Goal: Task Accomplishment & Management: Use online tool/utility

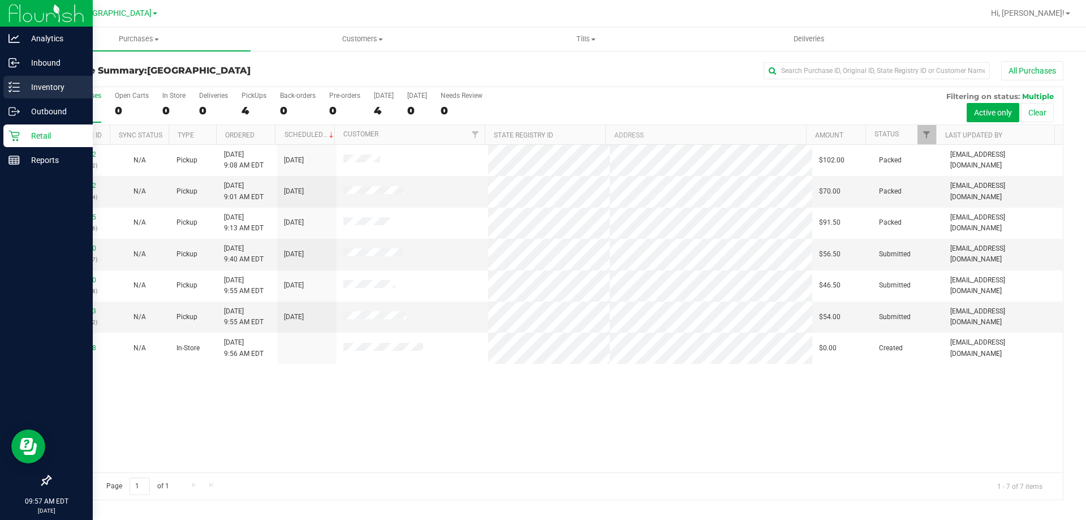
click at [16, 91] on line at bounding box center [16, 91] width 6 height 0
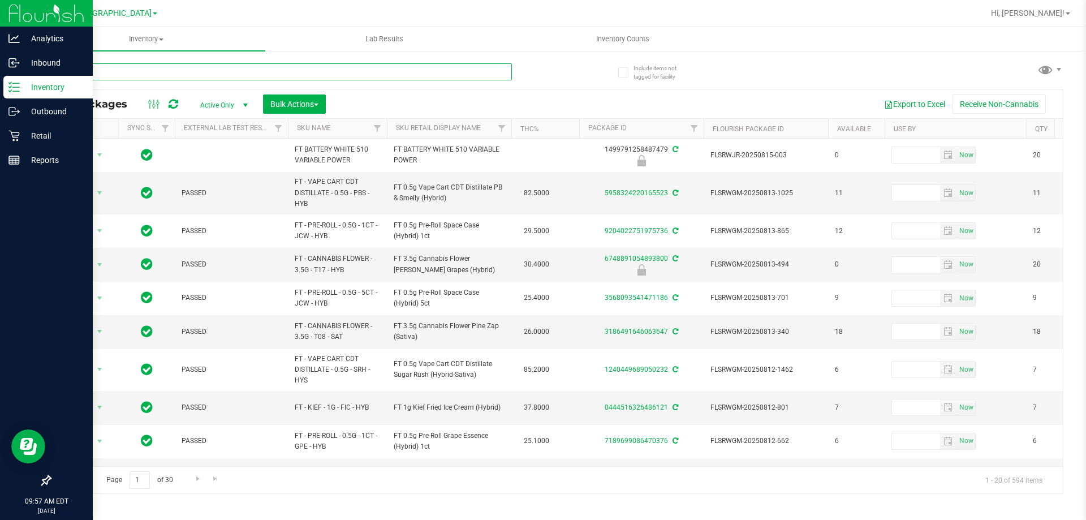
click at [286, 74] on input "text" at bounding box center [281, 71] width 462 height 17
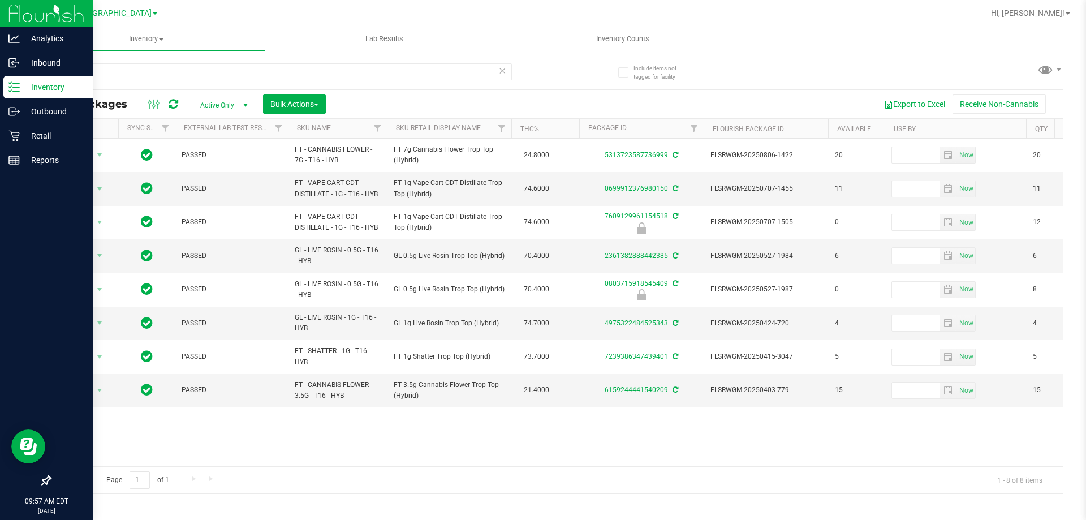
click at [386, 438] on div "Action Action Adjust qty Create package Edit attributes Global inventory Locate…" at bounding box center [556, 303] width 1013 height 328
click at [387, 435] on div "Action Action Adjust qty Create package Edit attributes Global inventory Locate…" at bounding box center [556, 303] width 1013 height 328
click at [190, 69] on input "T16" at bounding box center [281, 71] width 462 height 17
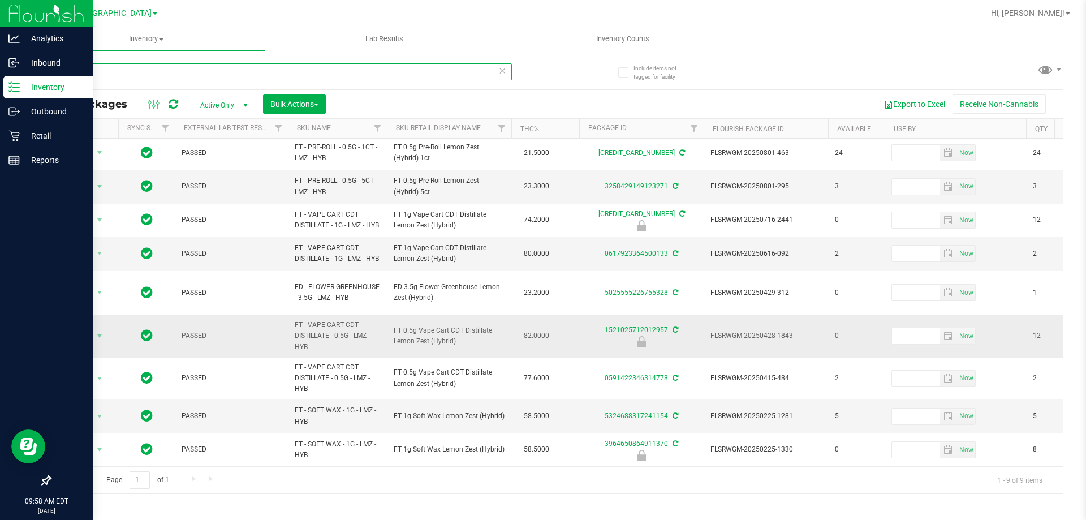
scroll to position [17, 0]
type input "LMZ"
click at [580, 70] on div "LMZ All Packages Active Only Active Only Lab Samples Locked All External Intern…" at bounding box center [557, 273] width 1014 height 441
click at [24, 135] on p "Retail" at bounding box center [54, 136] width 68 height 14
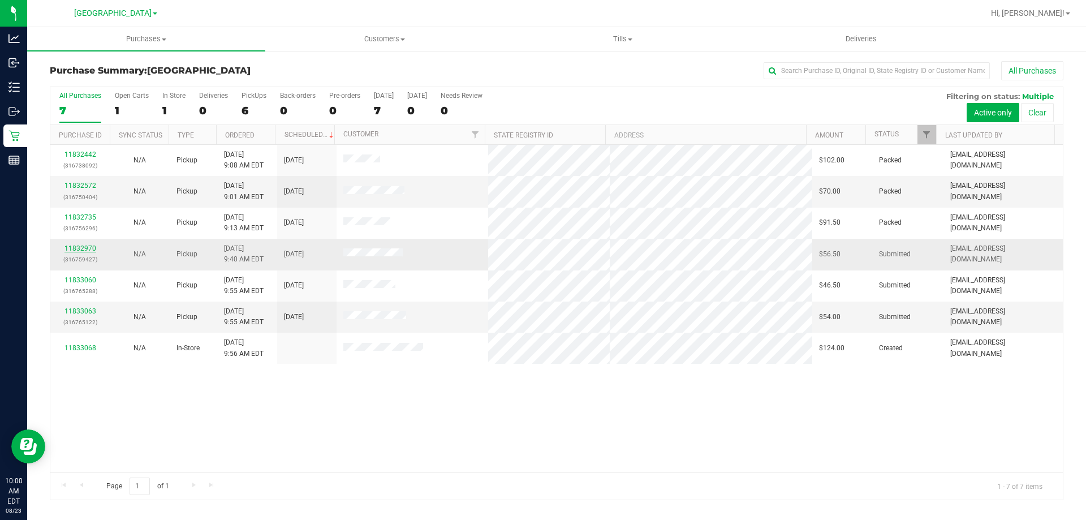
click at [80, 246] on link "11832970" at bounding box center [80, 248] width 32 height 8
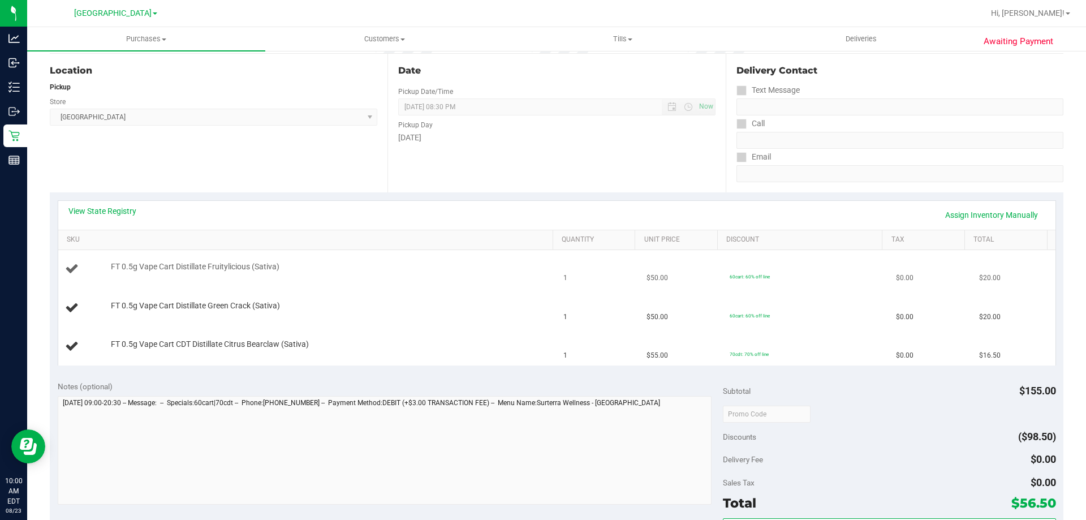
scroll to position [113, 0]
click at [406, 207] on div "View State Registry Assign Inventory Manually" at bounding box center [556, 214] width 977 height 19
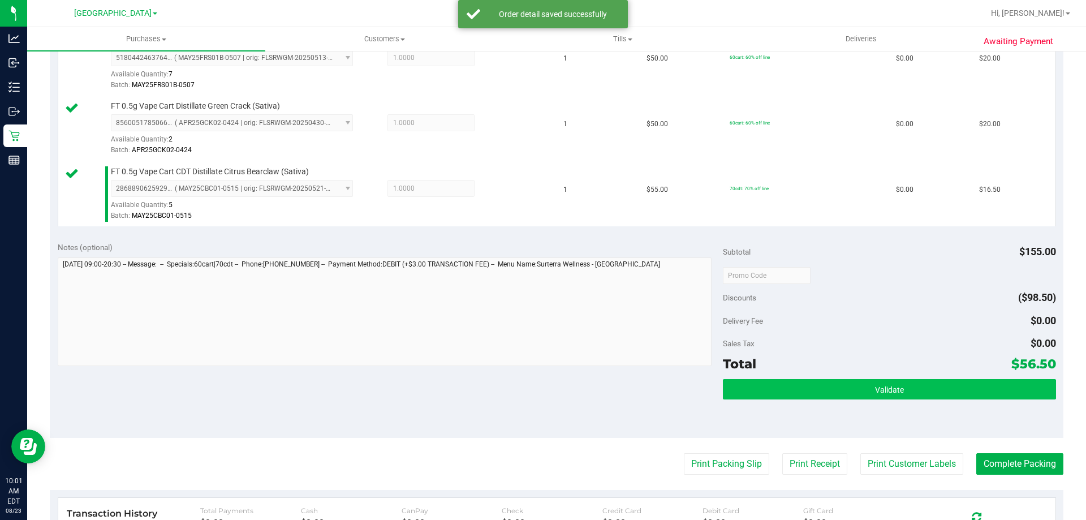
scroll to position [453, 0]
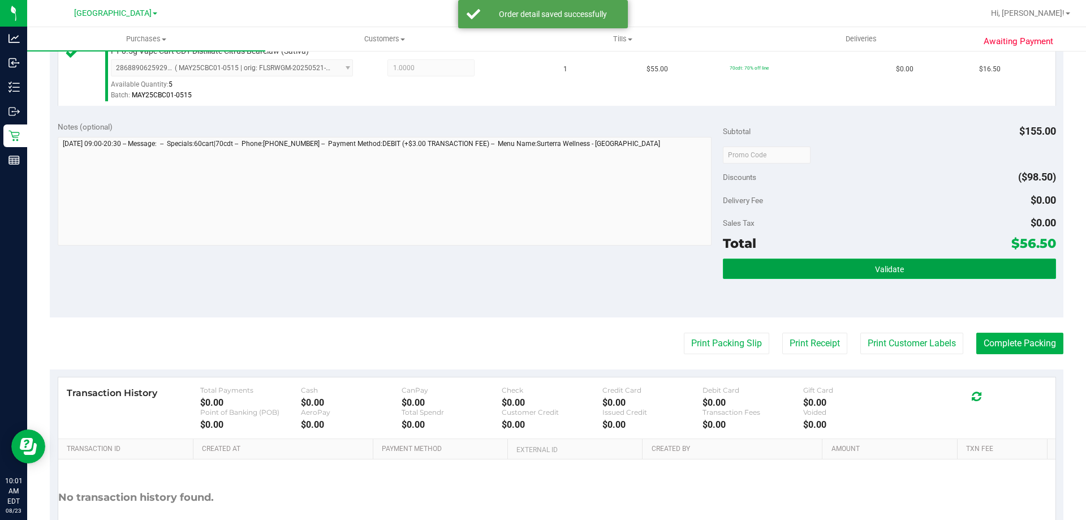
click at [855, 269] on button "Validate" at bounding box center [889, 269] width 333 height 20
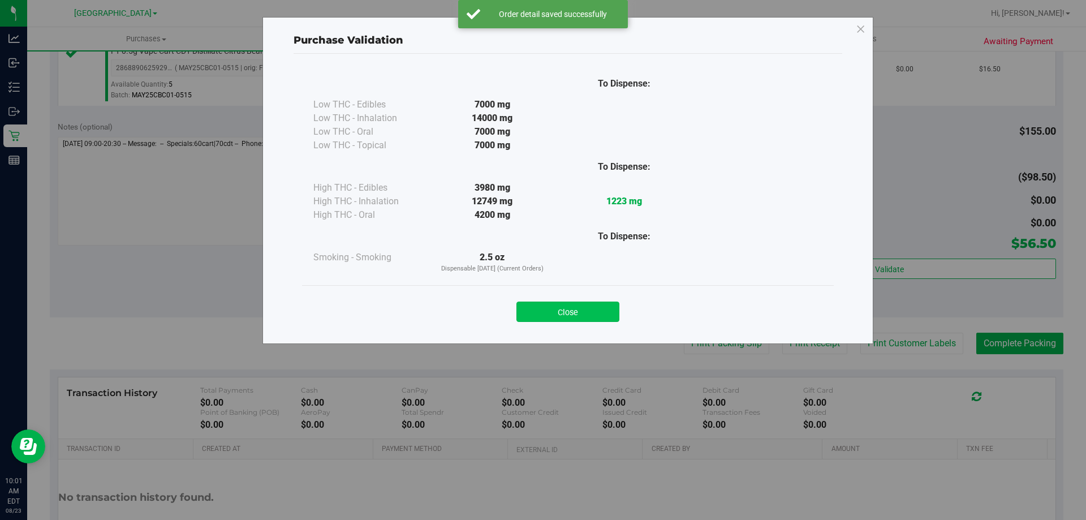
click at [586, 315] on button "Close" at bounding box center [567, 312] width 103 height 20
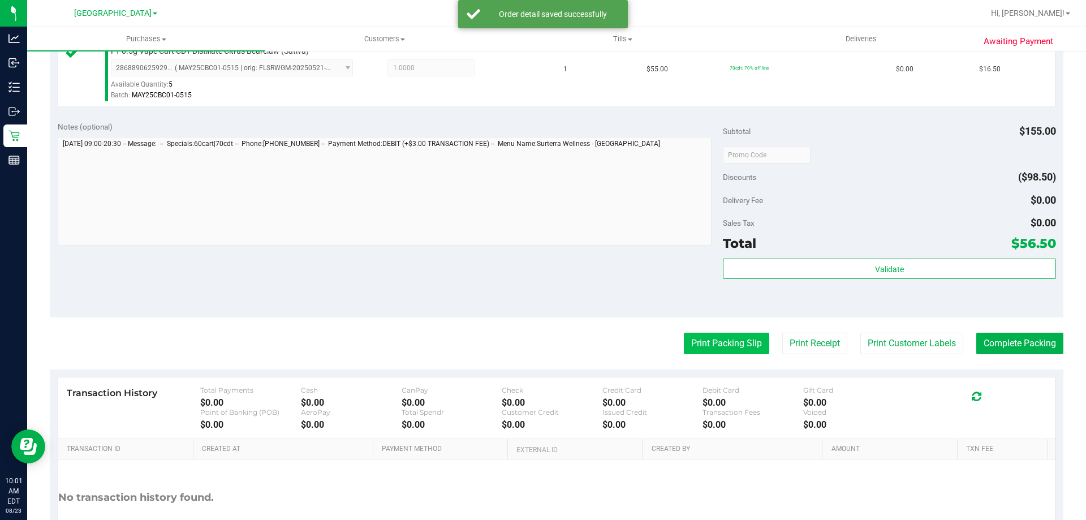
click at [727, 342] on button "Print Packing Slip" at bounding box center [726, 343] width 85 height 21
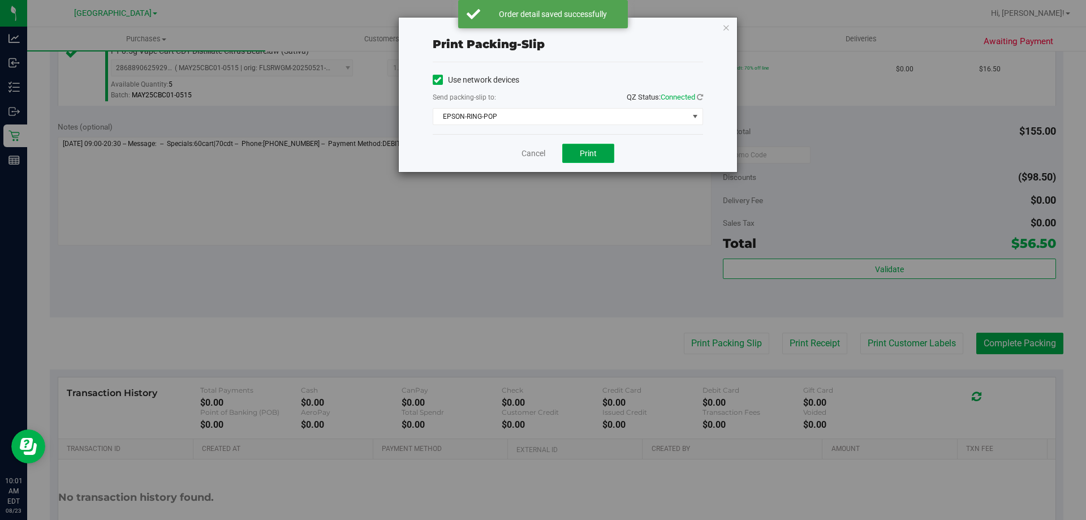
click at [589, 154] on span "Print" at bounding box center [588, 153] width 17 height 9
click at [545, 154] on link "Cancel" at bounding box center [534, 154] width 24 height 12
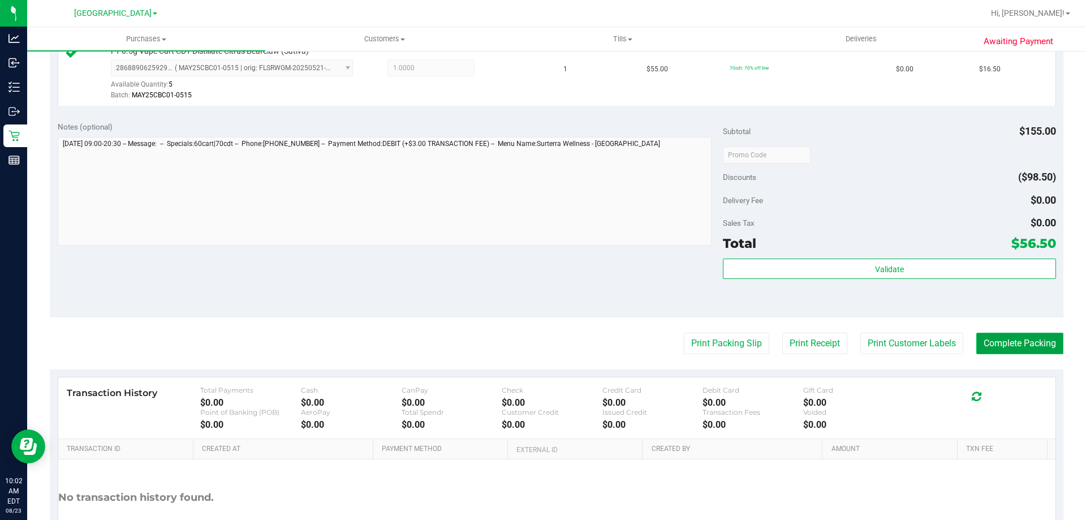
click at [1026, 344] on button "Complete Packing" at bounding box center [1019, 343] width 87 height 21
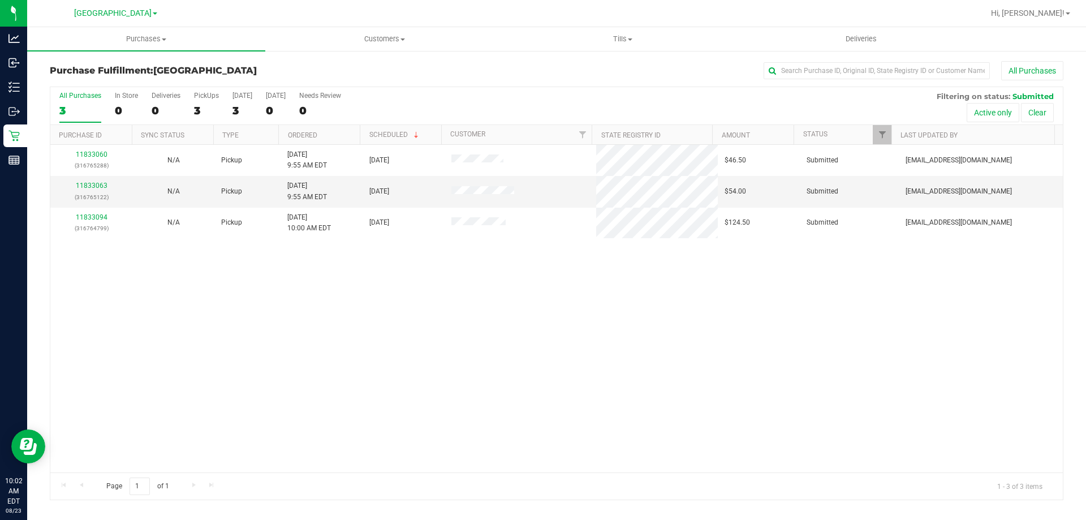
click at [321, 285] on div "11833060 (316765288) N/A Pickup [DATE] 9:55 AM EDT 8/23/2025 $46.50 Submitted […" at bounding box center [556, 309] width 1013 height 328
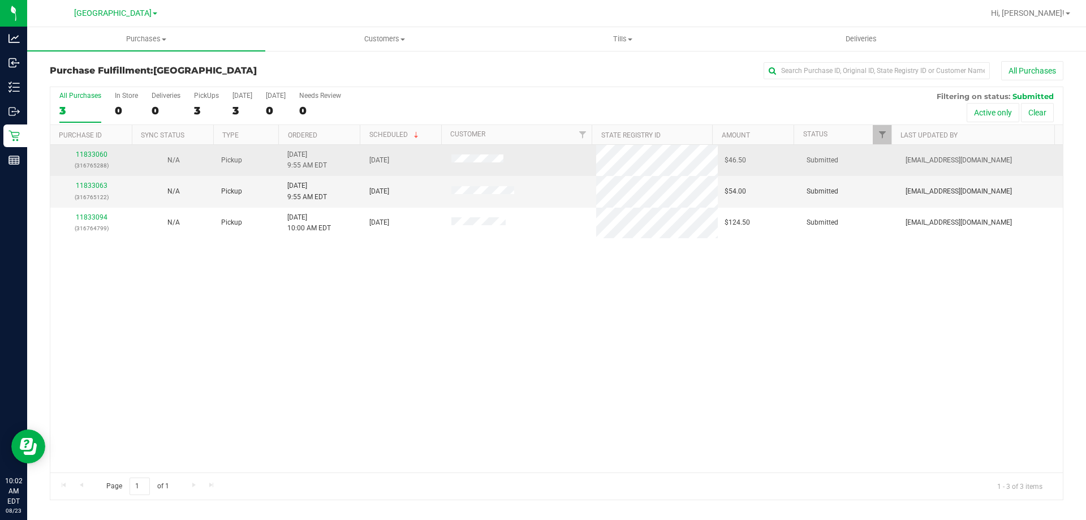
click at [100, 158] on div "11833060 (316765288)" at bounding box center [91, 159] width 68 height 21
click at [100, 157] on link "11833060" at bounding box center [92, 154] width 32 height 8
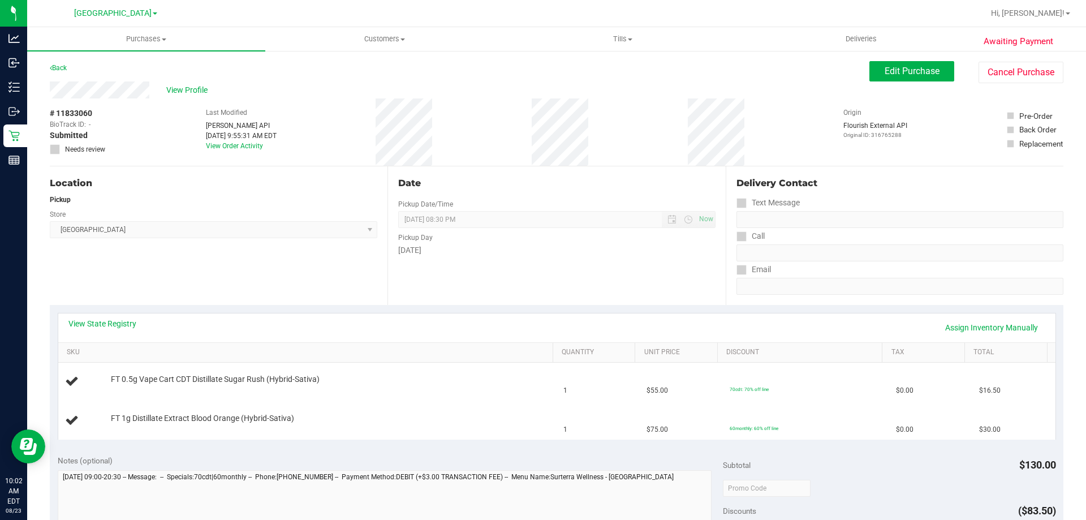
click at [427, 315] on div "View State Registry Assign Inventory Manually" at bounding box center [556, 327] width 997 height 29
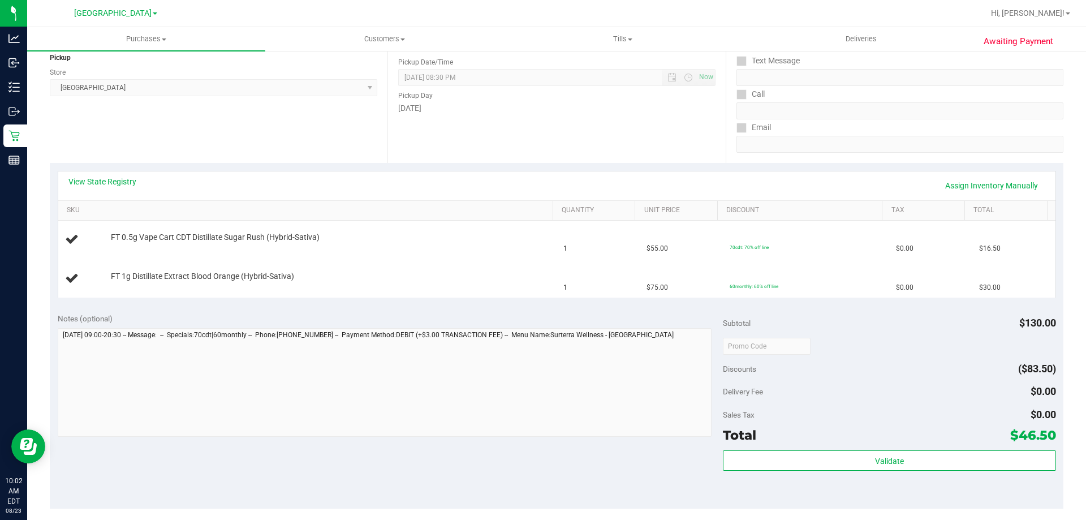
scroll to position [170, 0]
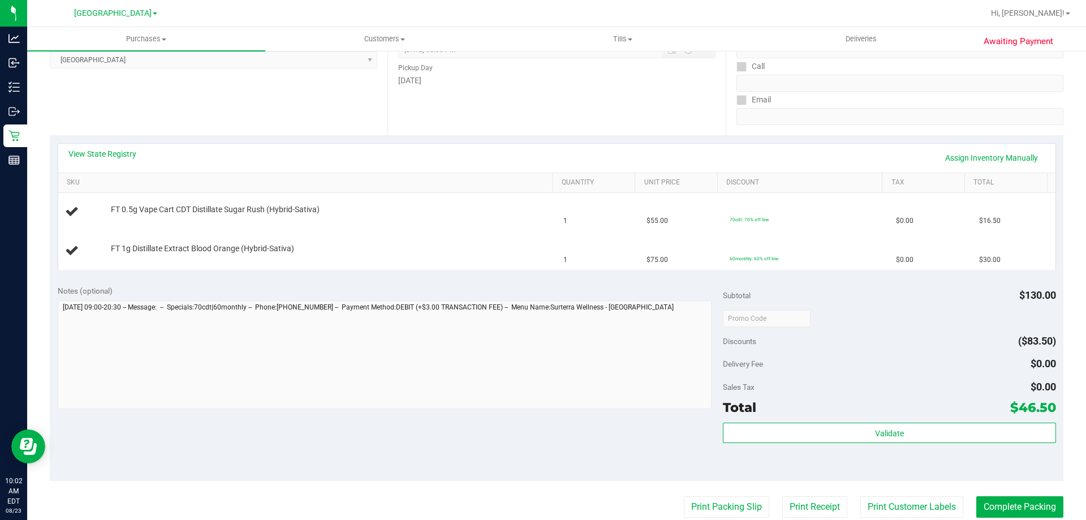
click at [448, 288] on div "Notes (optional)" at bounding box center [391, 290] width 666 height 11
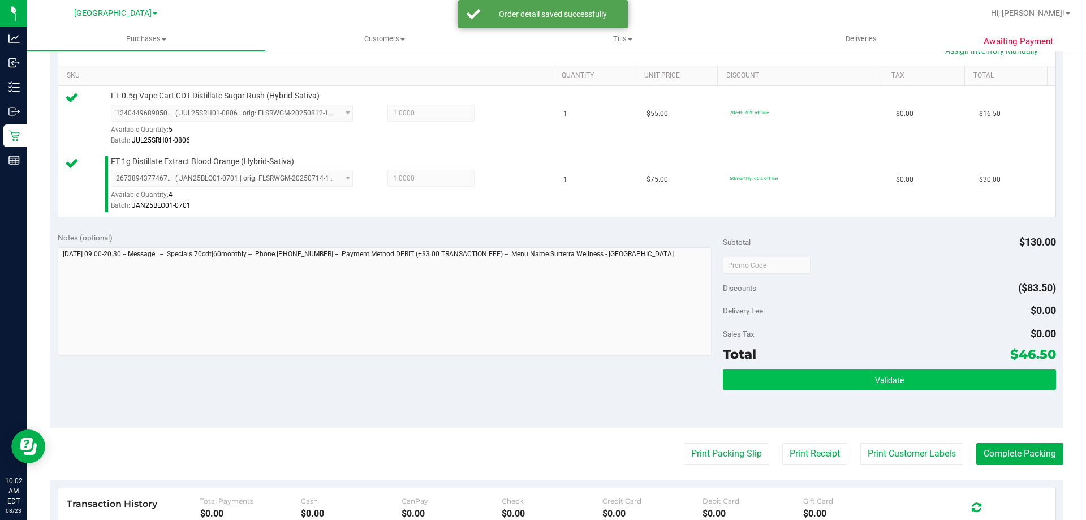
scroll to position [396, 0]
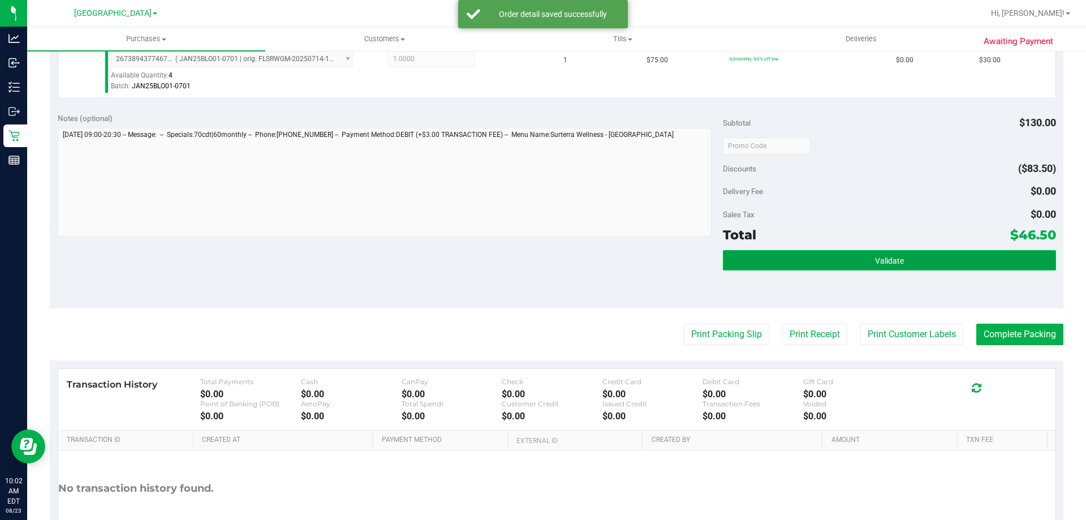
click at [860, 267] on button "Validate" at bounding box center [889, 260] width 333 height 20
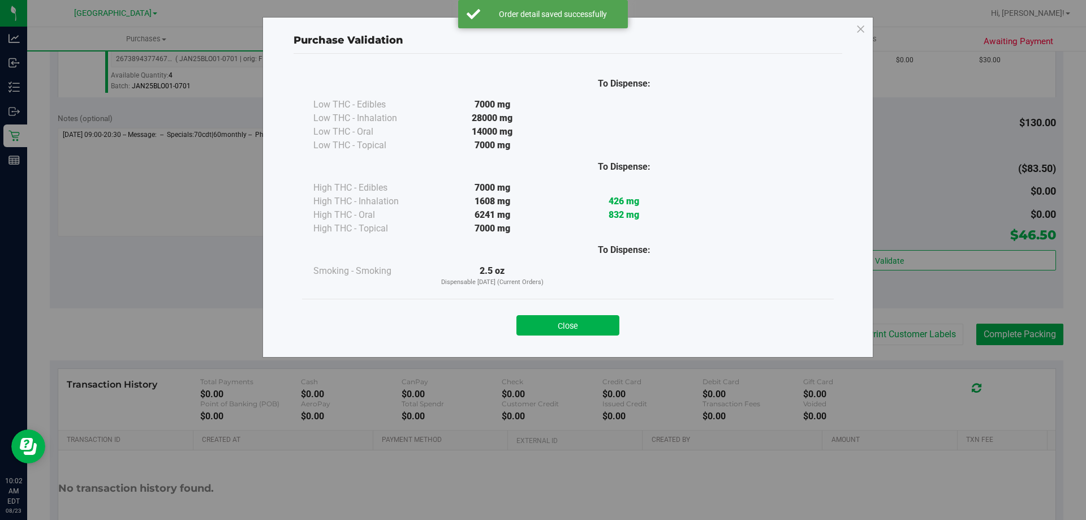
click at [598, 326] on button "Close" at bounding box center [567, 325] width 103 height 20
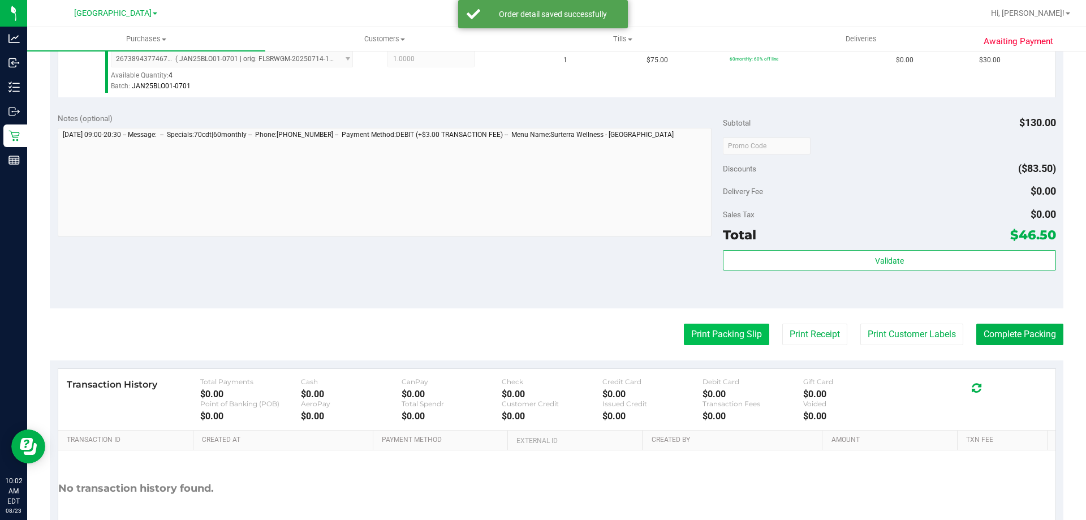
click at [727, 329] on button "Print Packing Slip" at bounding box center [726, 334] width 85 height 21
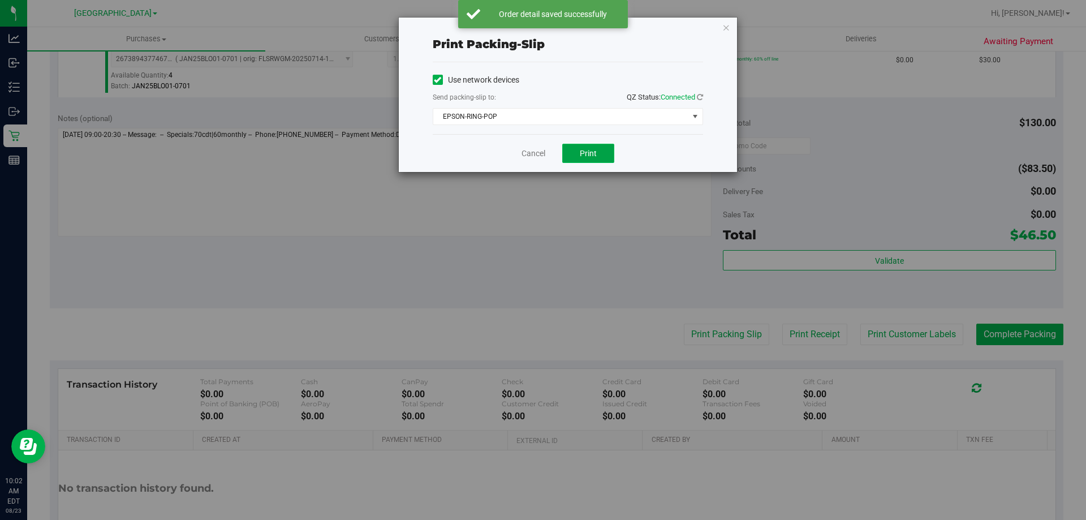
click at [601, 160] on button "Print" at bounding box center [588, 153] width 52 height 19
click at [536, 148] on link "Cancel" at bounding box center [534, 154] width 24 height 12
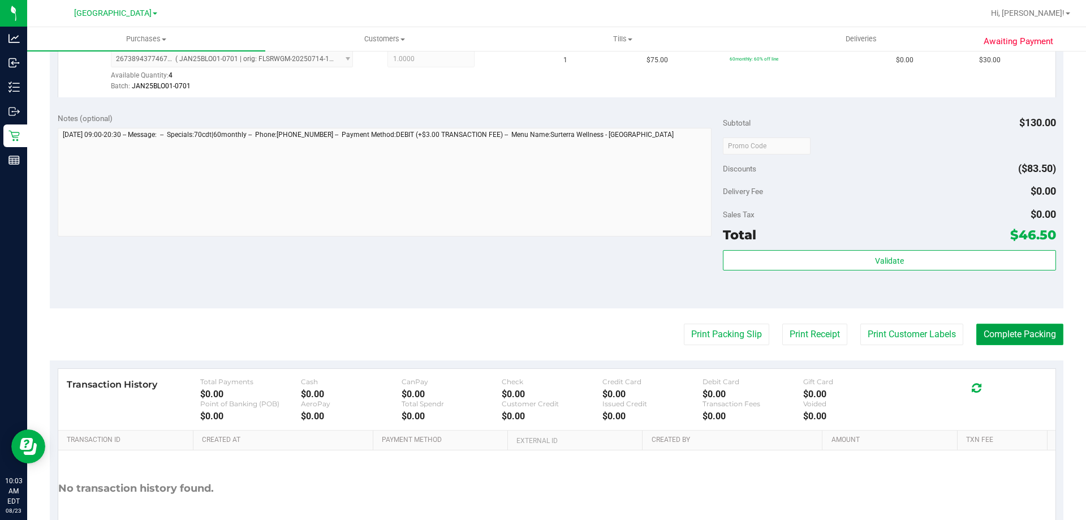
click at [1036, 337] on button "Complete Packing" at bounding box center [1019, 334] width 87 height 21
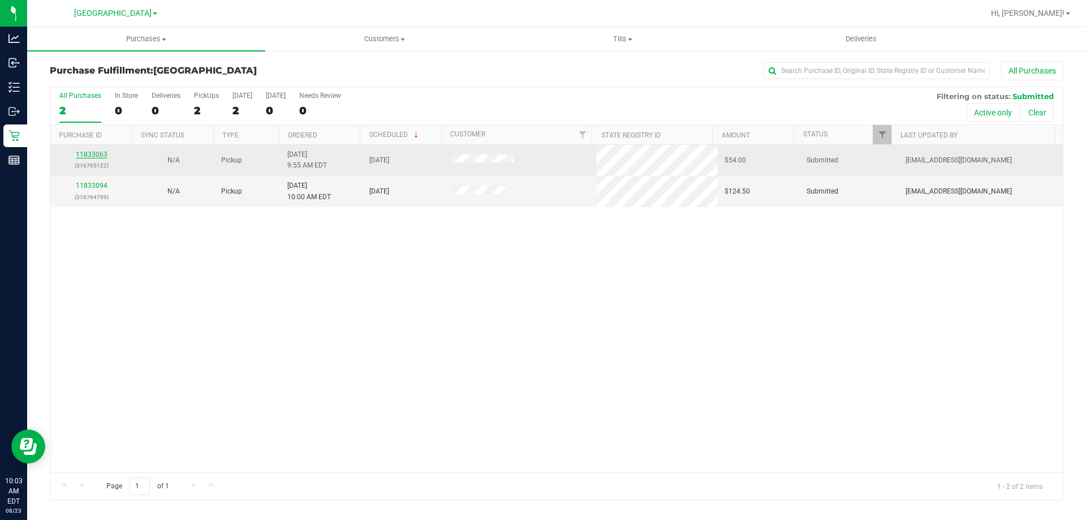
click at [90, 153] on link "11833063" at bounding box center [92, 154] width 32 height 8
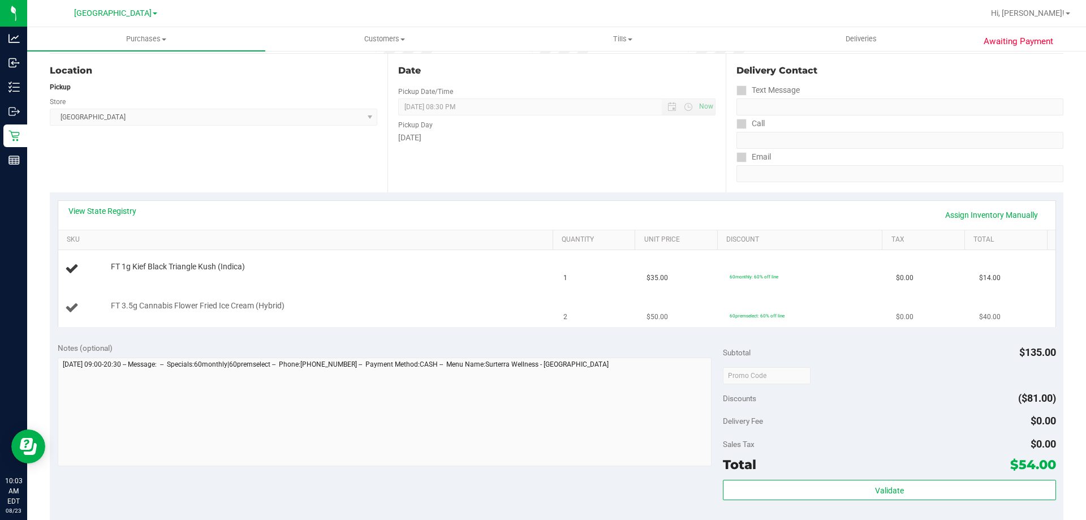
scroll to position [113, 0]
click at [522, 204] on div "View State Registry Assign Inventory Manually" at bounding box center [556, 214] width 997 height 29
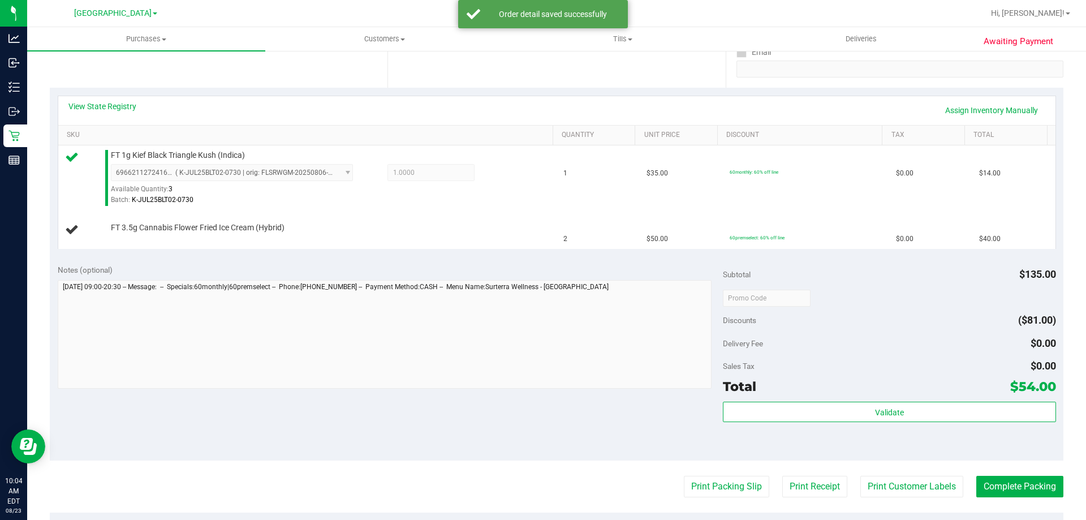
scroll to position [226, 0]
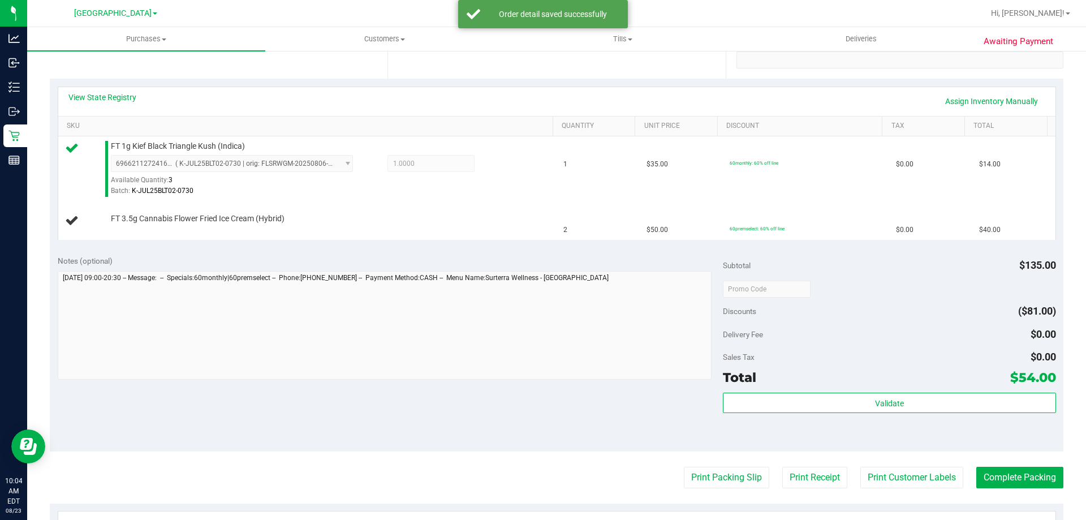
click at [673, 259] on div "Notes (optional)" at bounding box center [391, 260] width 666 height 11
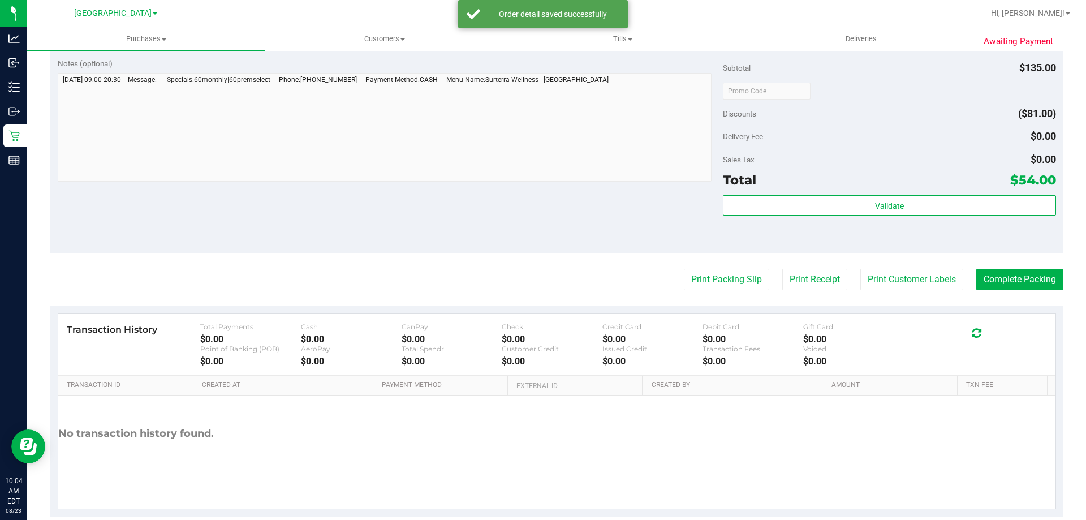
scroll to position [453, 0]
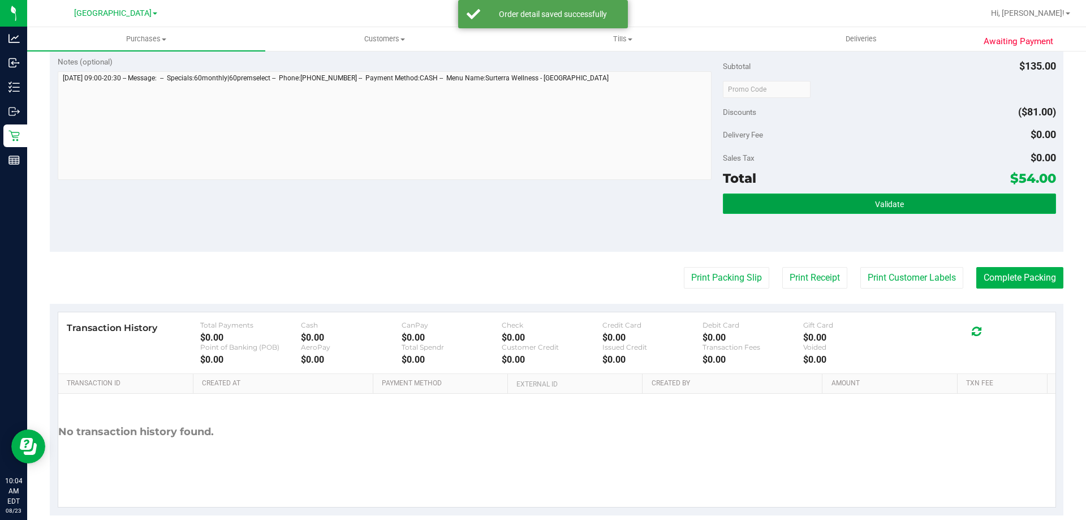
click at [840, 199] on button "Validate" at bounding box center [889, 203] width 333 height 20
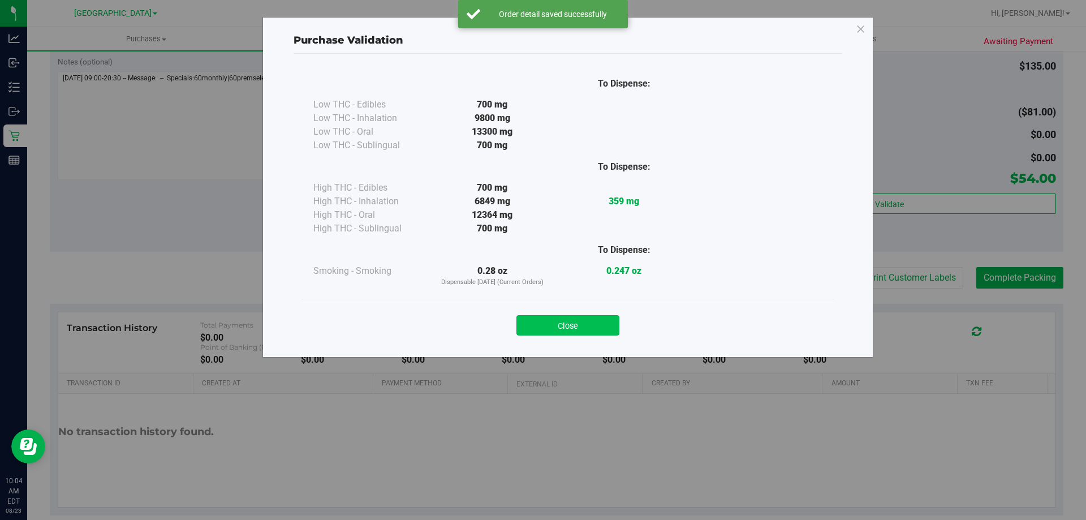
click at [589, 333] on button "Close" at bounding box center [567, 325] width 103 height 20
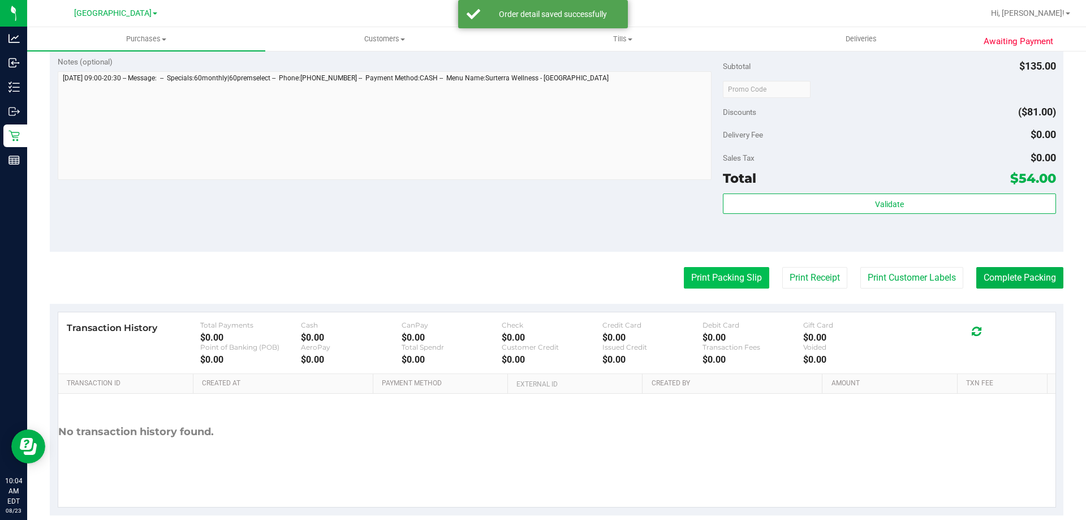
click at [708, 281] on button "Print Packing Slip" at bounding box center [726, 277] width 85 height 21
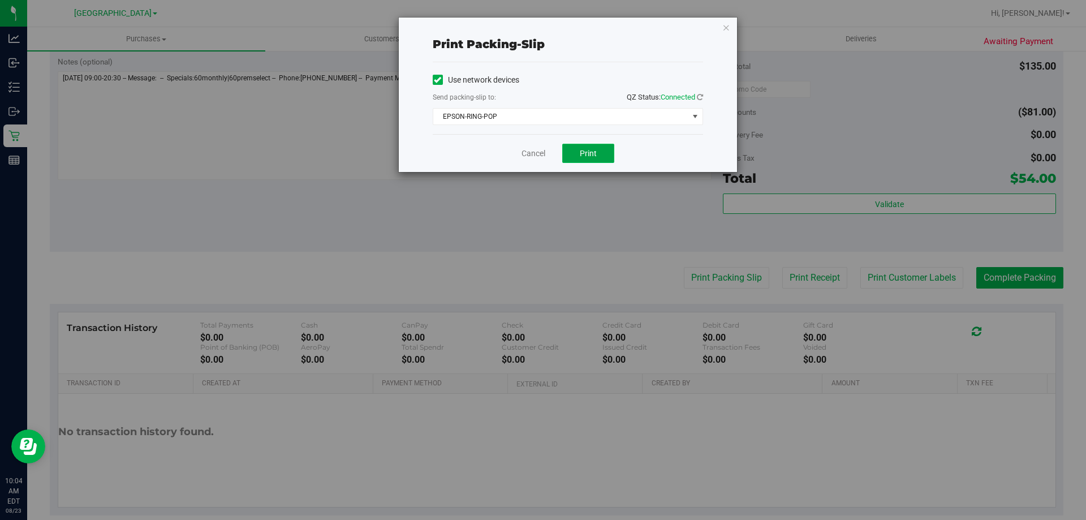
click at [589, 150] on span "Print" at bounding box center [588, 153] width 17 height 9
click at [529, 149] on link "Cancel" at bounding box center [534, 154] width 24 height 12
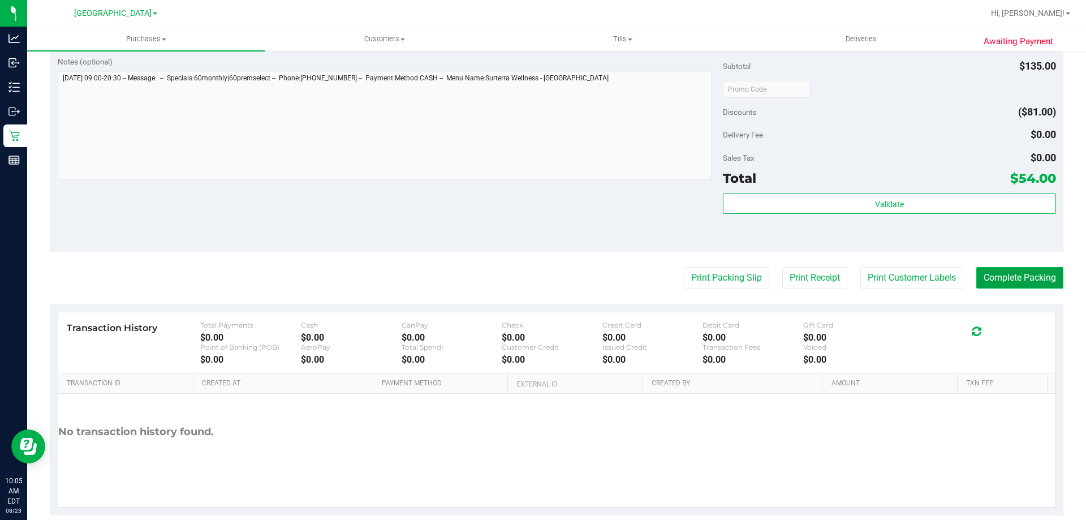
click at [1035, 287] on button "Complete Packing" at bounding box center [1019, 277] width 87 height 21
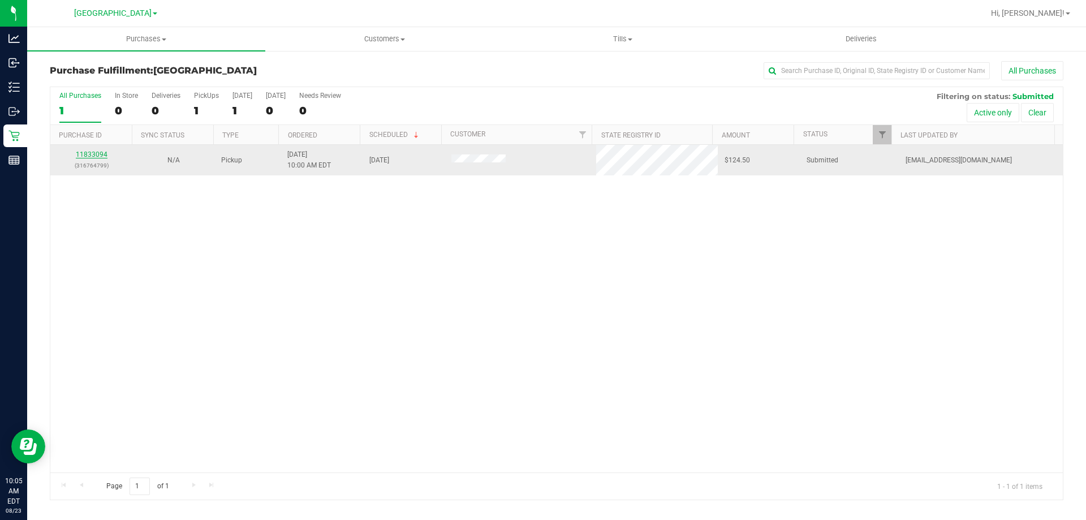
click at [100, 153] on link "11833094" at bounding box center [92, 154] width 32 height 8
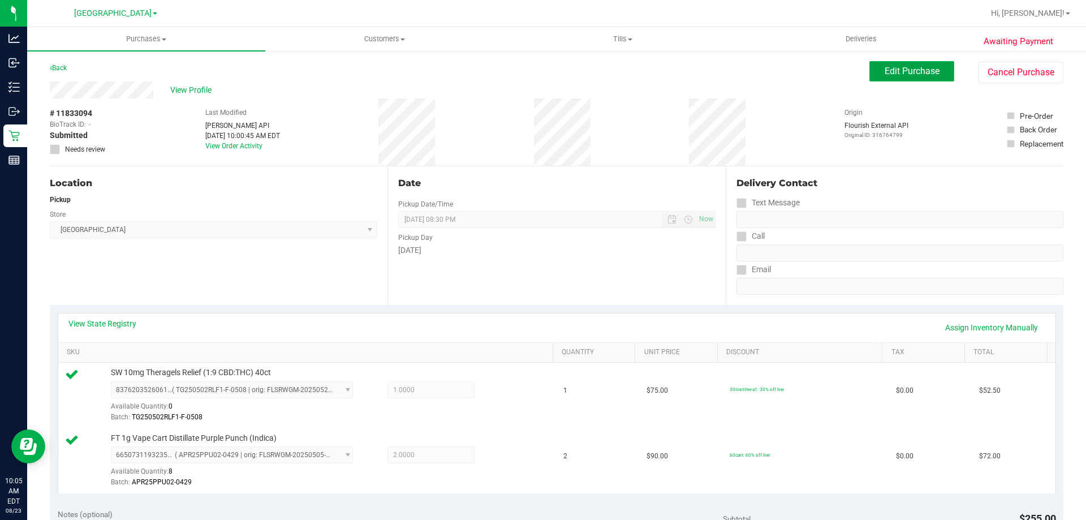
click at [885, 70] on span "Edit Purchase" at bounding box center [912, 71] width 55 height 11
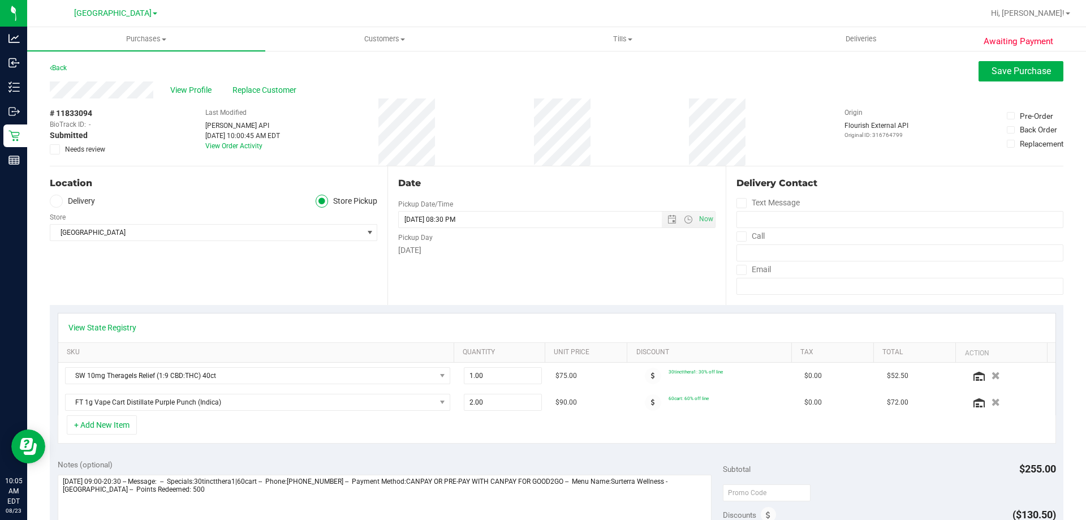
click at [523, 309] on div "View State Registry SKU Quantity Unit Price Discount Tax Total Action SW 10mg T…" at bounding box center [557, 378] width 1014 height 147
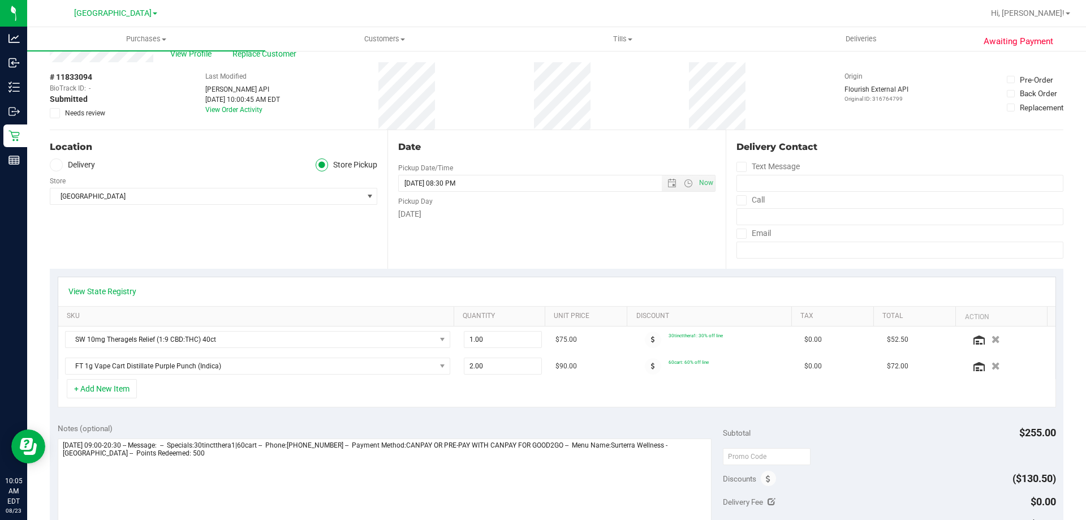
scroll to position [57, 0]
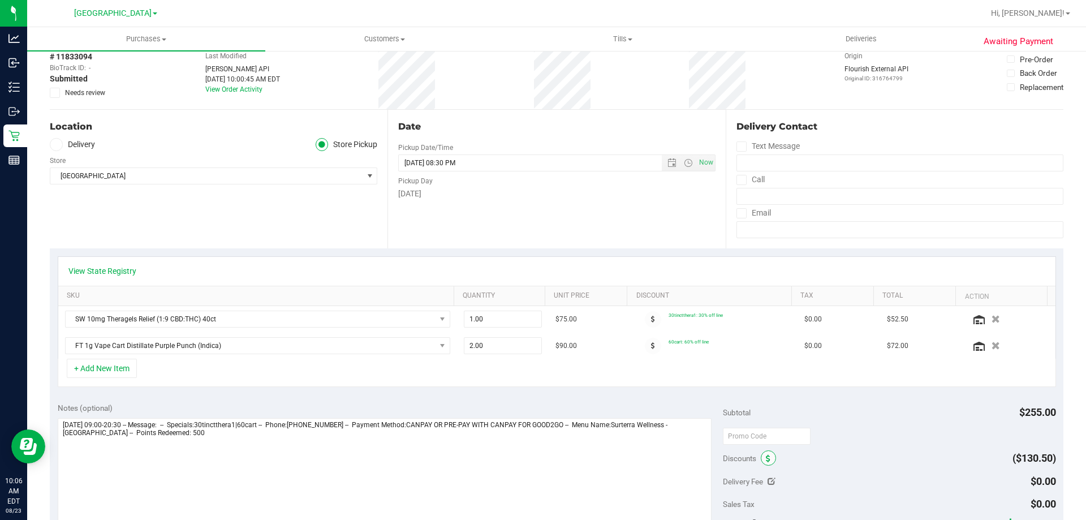
click at [761, 458] on span at bounding box center [768, 457] width 15 height 15
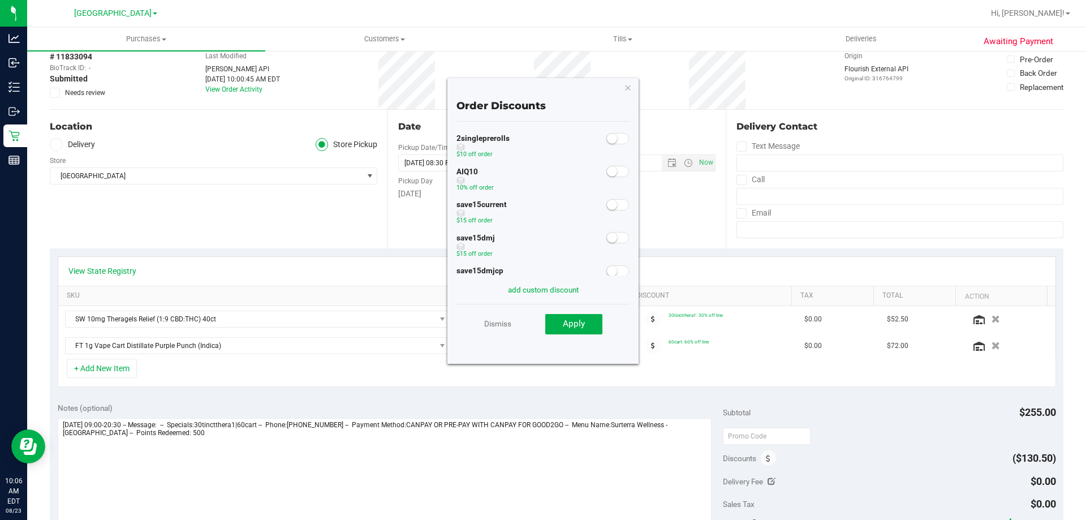
click at [607, 174] on small at bounding box center [612, 171] width 10 height 10
click at [572, 333] on button "Apply" at bounding box center [573, 324] width 57 height 20
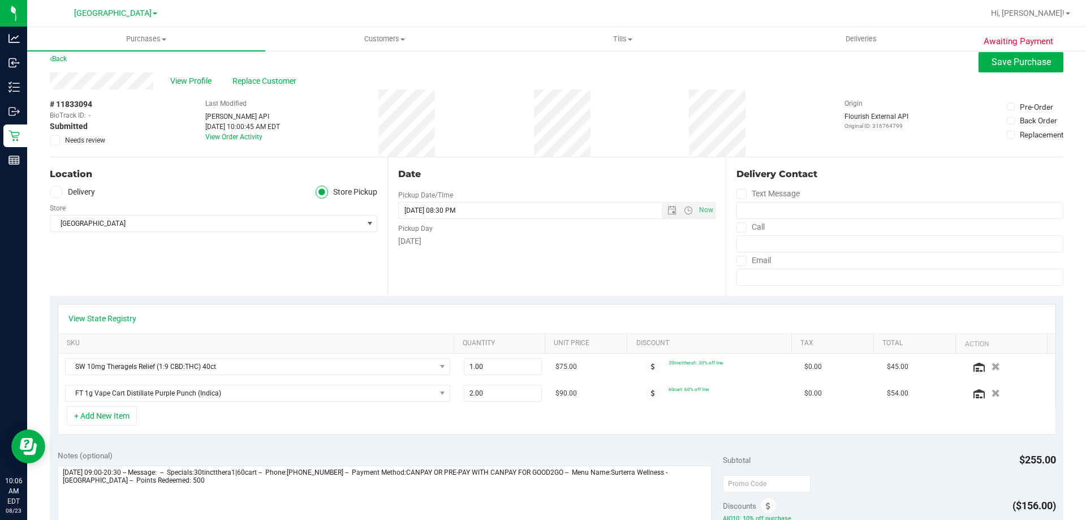
scroll to position [0, 0]
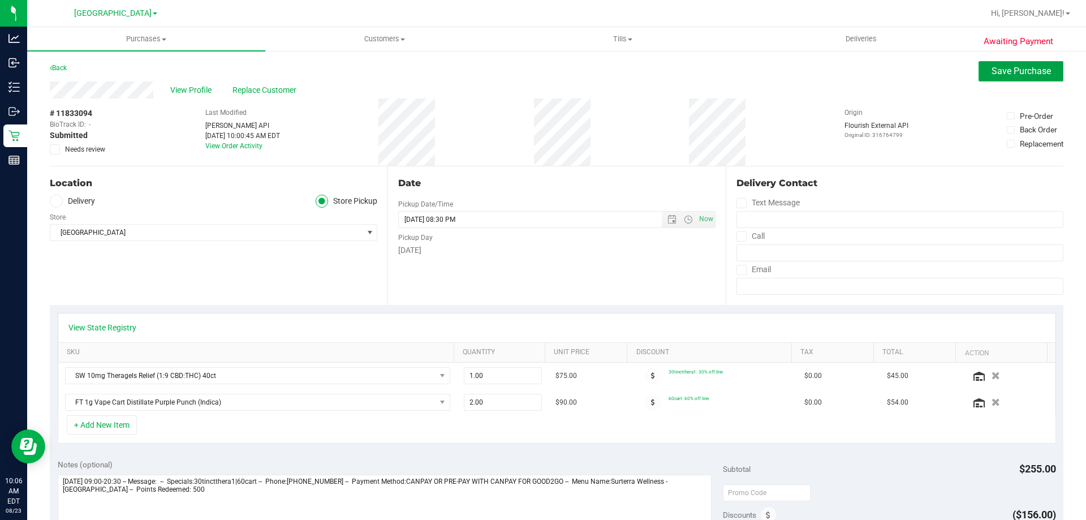
click at [1001, 73] on span "Save Purchase" at bounding box center [1021, 71] width 59 height 11
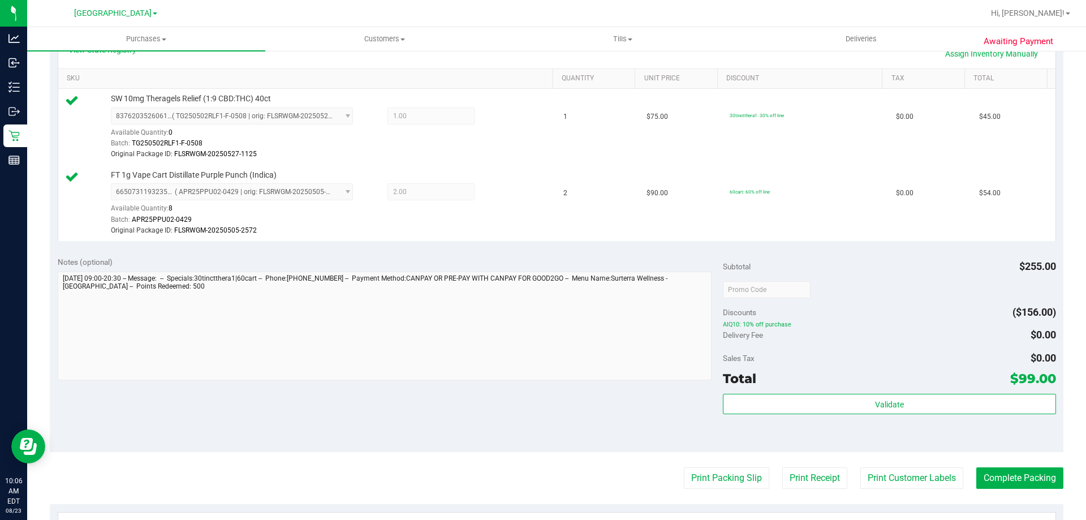
scroll to position [283, 0]
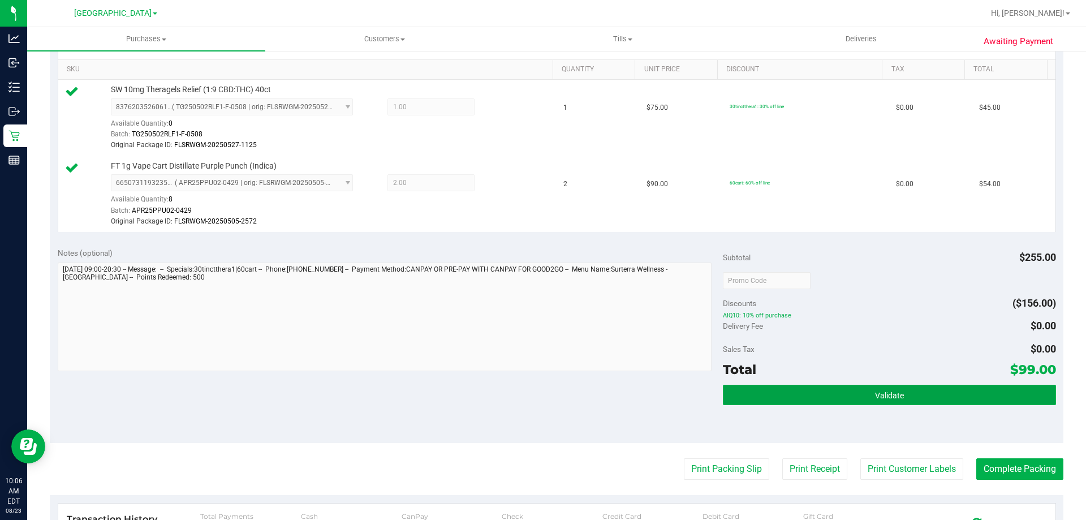
click at [877, 391] on span "Validate" at bounding box center [889, 395] width 29 height 9
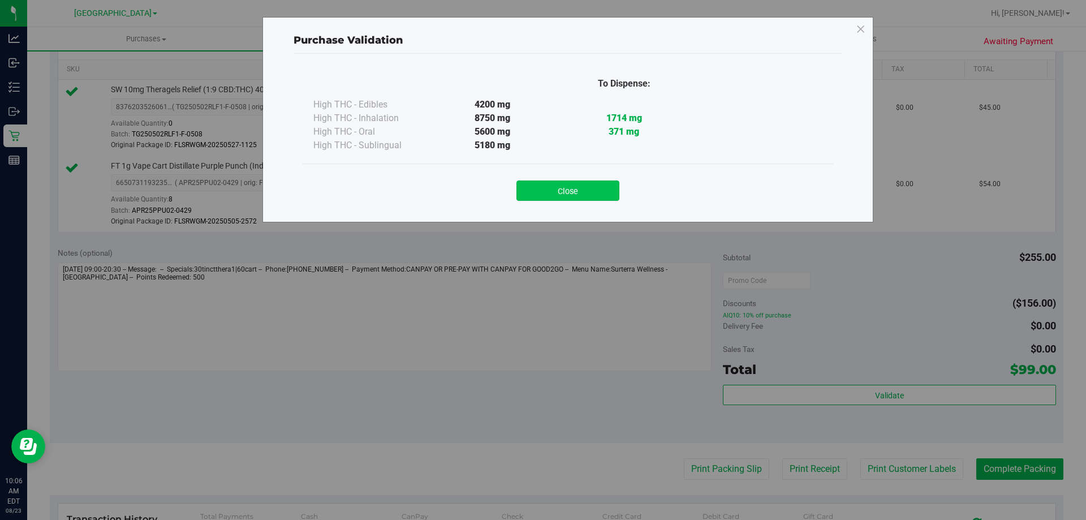
click at [571, 191] on button "Close" at bounding box center [567, 190] width 103 height 20
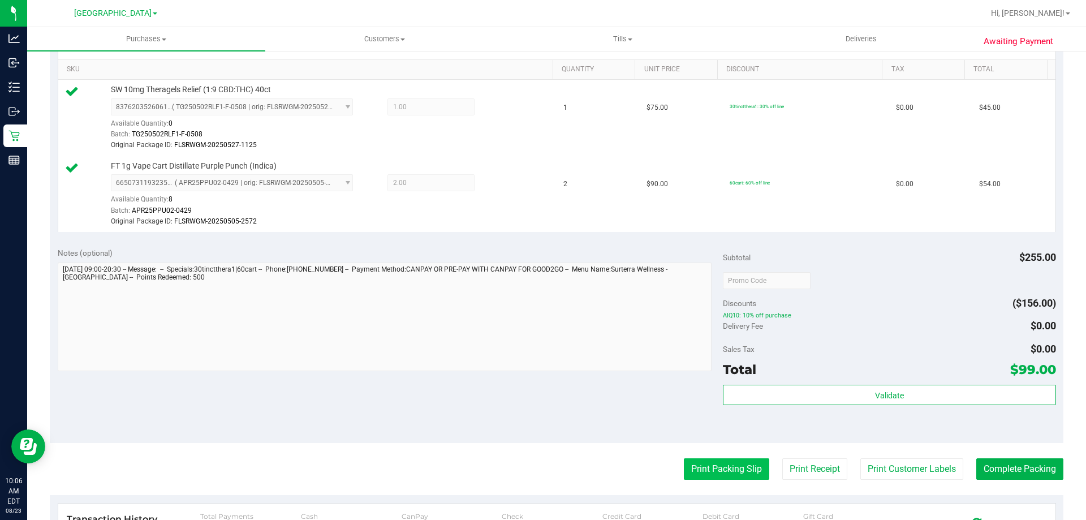
click at [719, 464] on button "Print Packing Slip" at bounding box center [726, 468] width 85 height 21
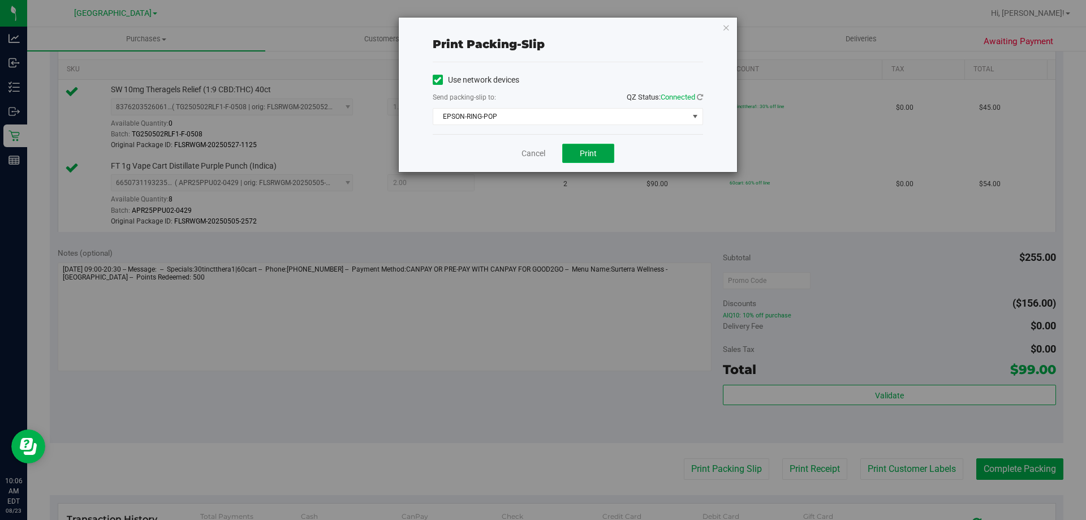
click at [591, 147] on button "Print" at bounding box center [588, 153] width 52 height 19
click at [526, 154] on link "Cancel" at bounding box center [534, 154] width 24 height 12
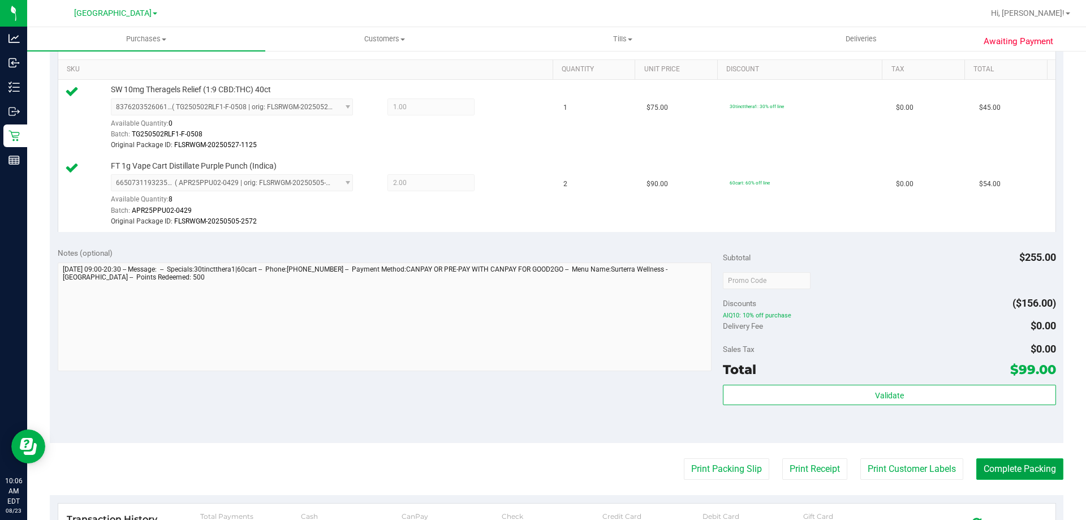
click at [1011, 462] on button "Complete Packing" at bounding box center [1019, 468] width 87 height 21
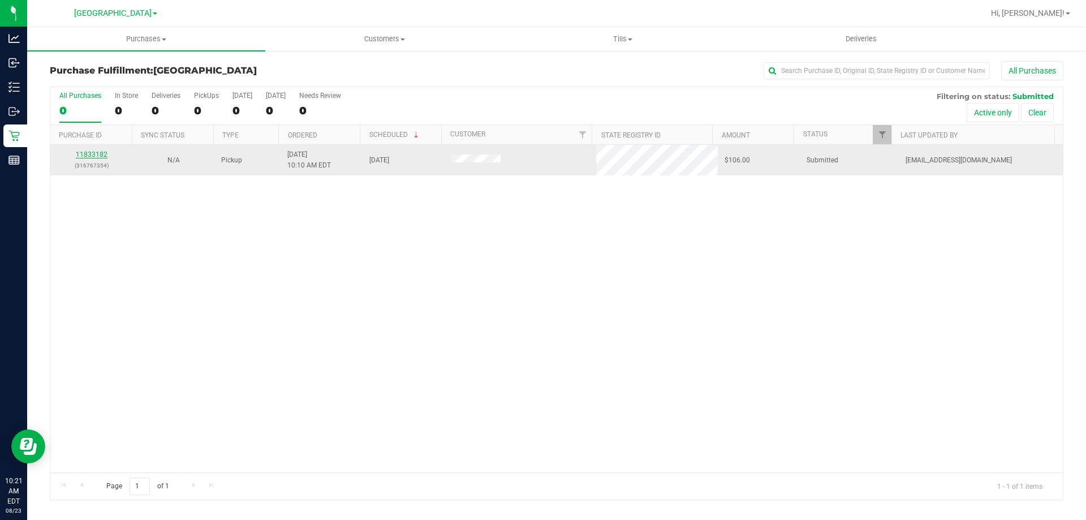
click at [98, 153] on link "11833182" at bounding box center [92, 154] width 32 height 8
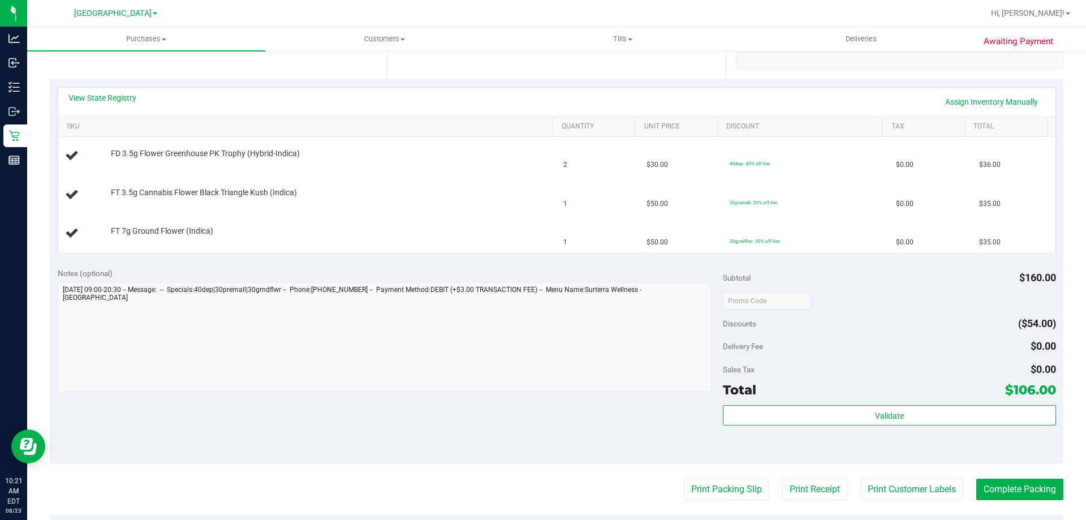
scroll to position [226, 0]
click at [551, 262] on div "Notes (optional) Subtotal $160.00 Discounts ($54.00) Delivery Fee $0.00 Sales T…" at bounding box center [557, 361] width 1014 height 204
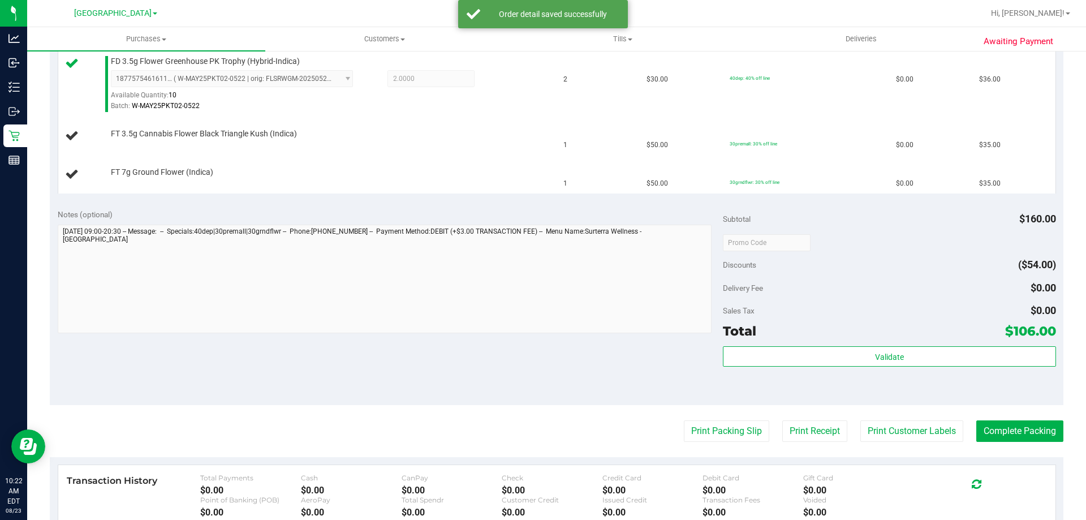
scroll to position [339, 0]
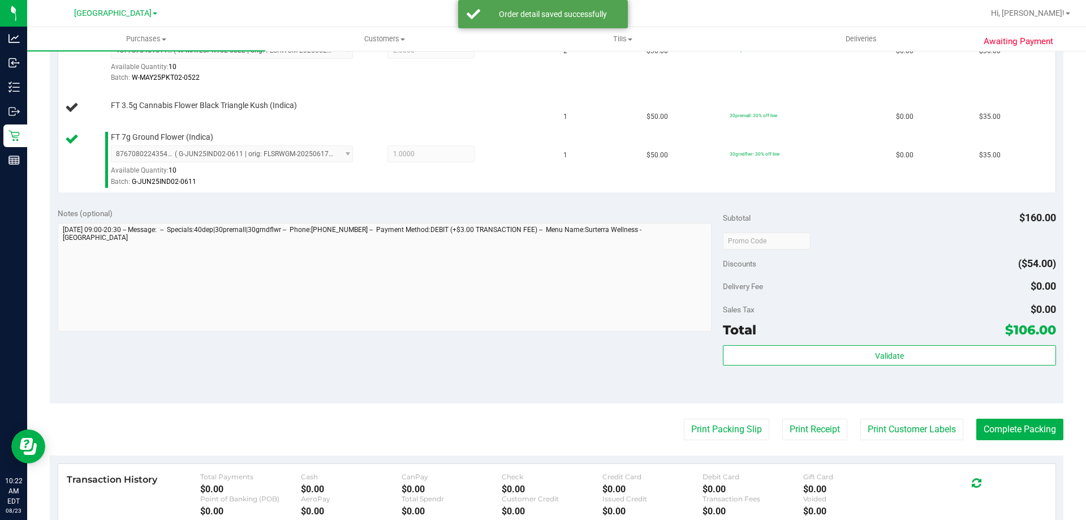
click at [514, 203] on div "Notes (optional) Subtotal $160.00 Discounts ($54.00) Delivery Fee $0.00 Sales T…" at bounding box center [557, 302] width 1014 height 204
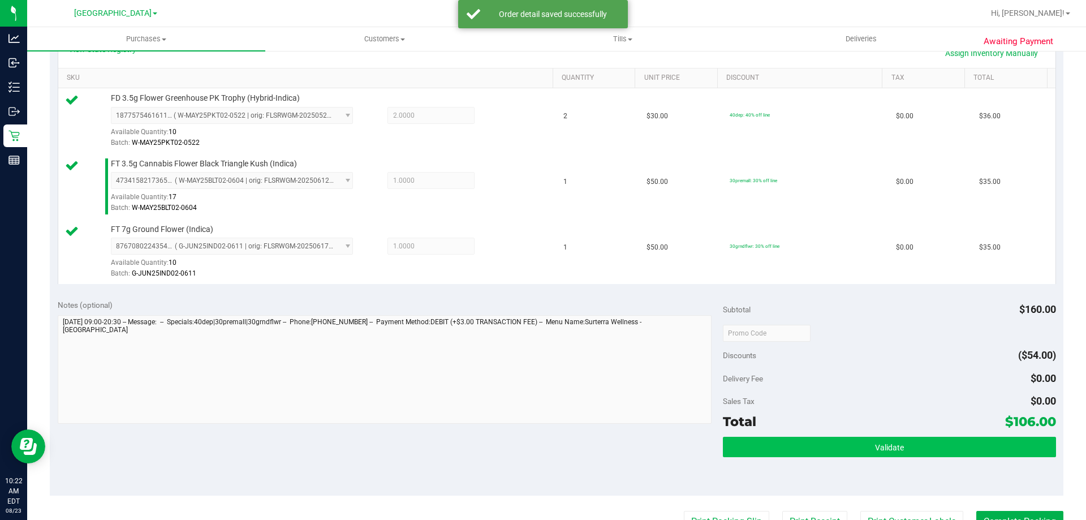
scroll to position [453, 0]
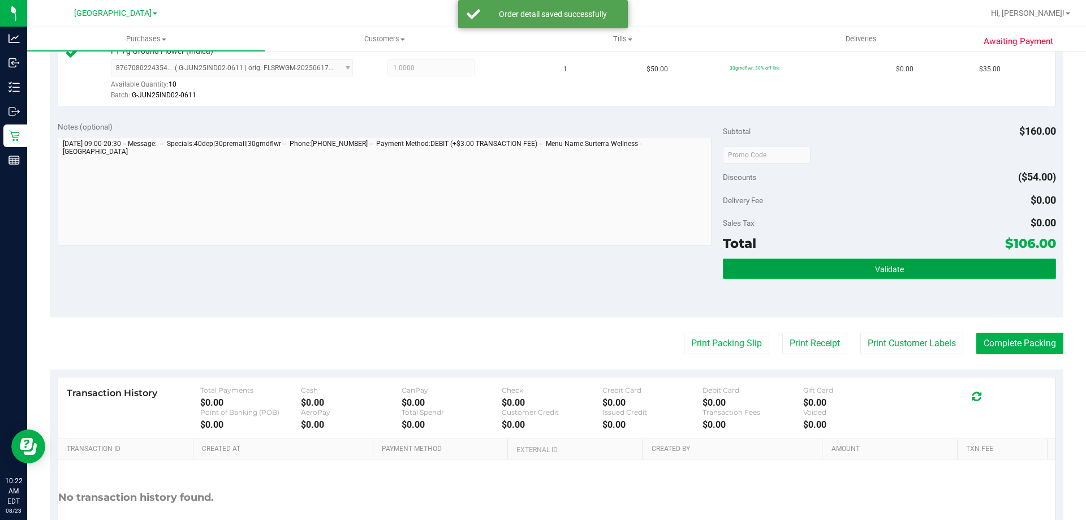
click at [815, 276] on button "Validate" at bounding box center [889, 269] width 333 height 20
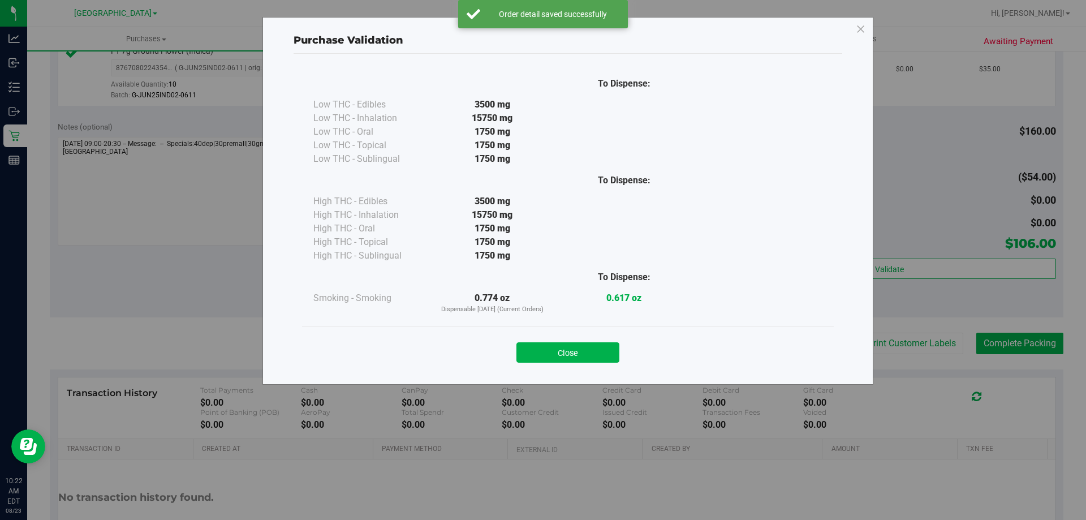
click at [588, 364] on div "Close" at bounding box center [568, 349] width 532 height 46
click at [592, 350] on button "Close" at bounding box center [567, 352] width 103 height 20
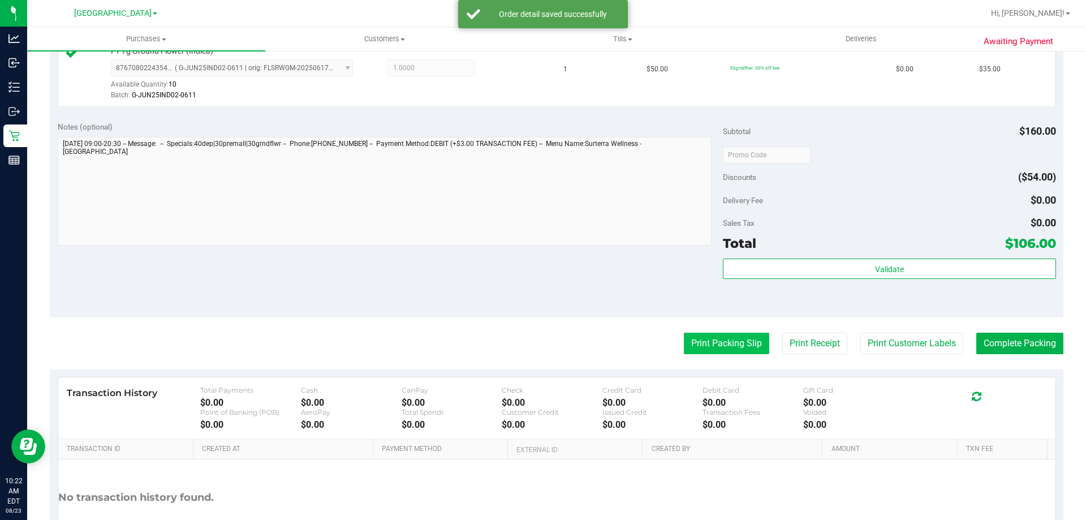
click at [721, 346] on button "Print Packing Slip" at bounding box center [726, 343] width 85 height 21
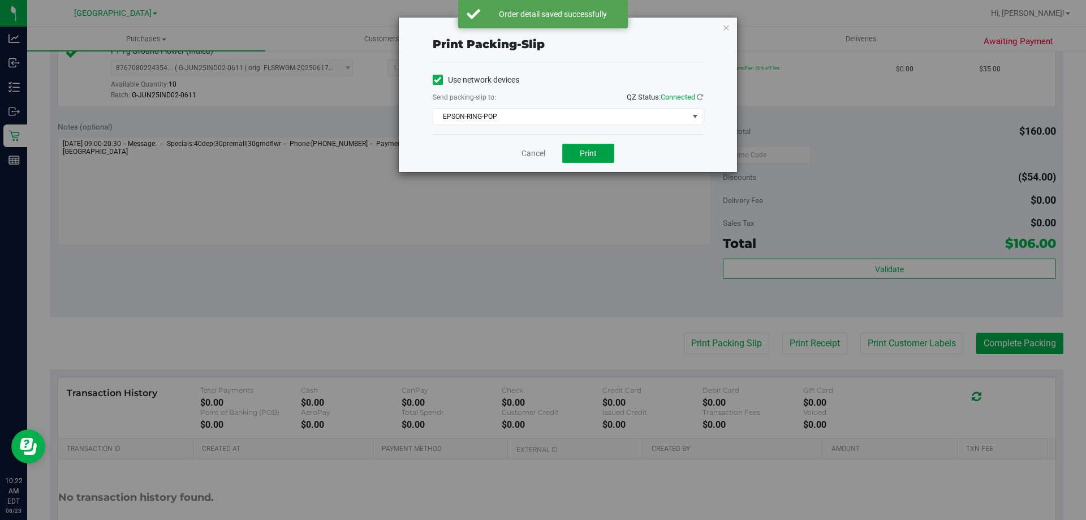
click at [598, 162] on button "Print" at bounding box center [588, 153] width 52 height 19
click at [540, 157] on link "Cancel" at bounding box center [534, 154] width 24 height 12
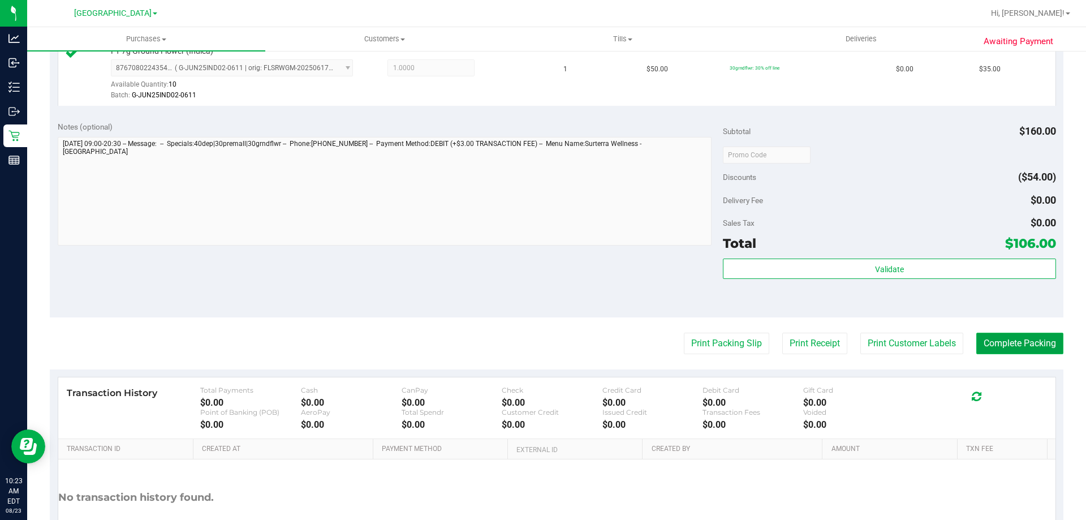
click at [1010, 337] on button "Complete Packing" at bounding box center [1019, 343] width 87 height 21
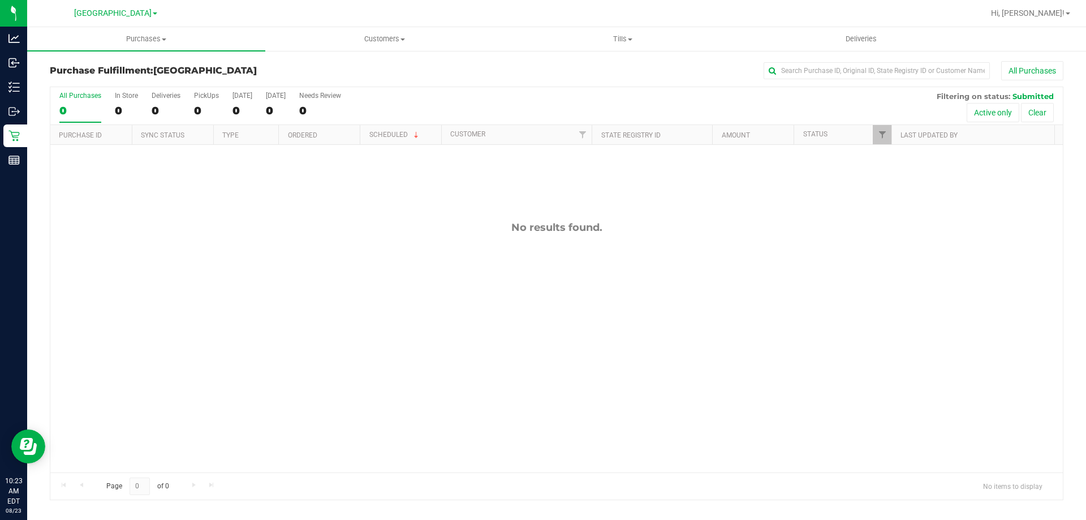
click at [455, 96] on div "All Purchases 0 In Store 0 Deliveries 0 PickUps 0 [DATE] 0 [DATE] 0 Needs Revie…" at bounding box center [556, 106] width 1013 height 38
click at [402, 71] on div "All Purchases" at bounding box center [725, 70] width 676 height 19
